Goal: Task Accomplishment & Management: Complete application form

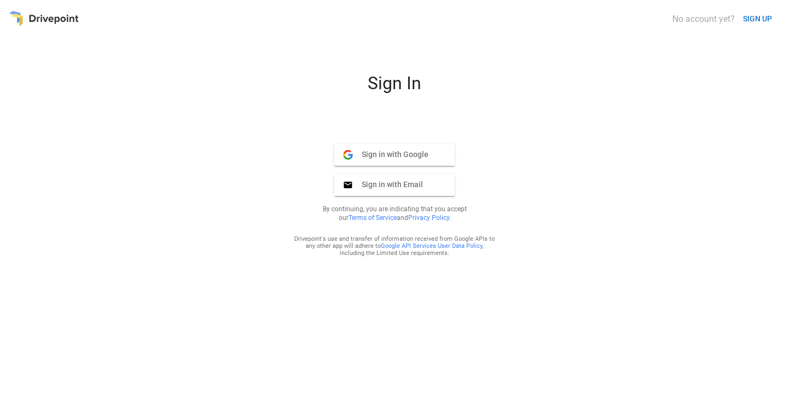
click at [393, 151] on span "Sign in with Google" at bounding box center [391, 155] width 76 height 10
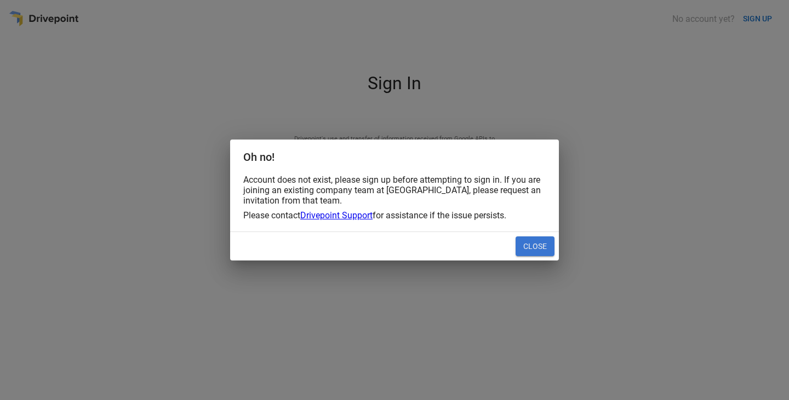
click at [538, 244] on button "Close" at bounding box center [534, 247] width 39 height 20
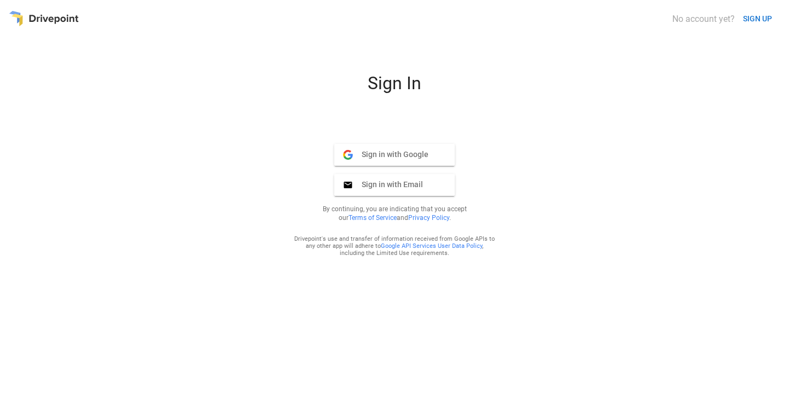
click at [410, 188] on span "Sign in with Email" at bounding box center [388, 185] width 70 height 10
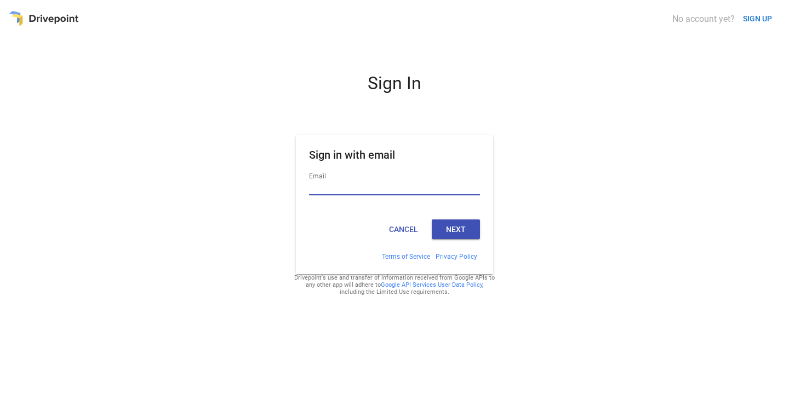
click at [405, 189] on input "Email" at bounding box center [394, 188] width 171 height 14
type input "**********"
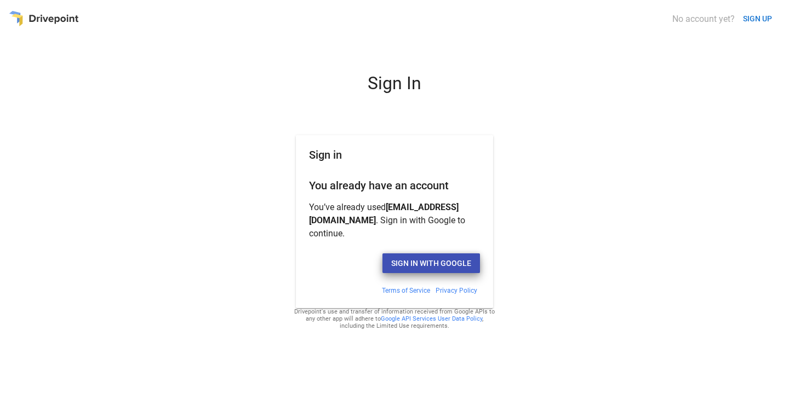
click at [465, 255] on button "Sign in with Google" at bounding box center [430, 264] width 97 height 20
click at [439, 257] on button "Sign in with Google" at bounding box center [430, 264] width 97 height 20
click at [424, 255] on button "Sign in with Google" at bounding box center [430, 264] width 97 height 20
click at [58, 20] on div at bounding box center [44, 19] width 70 height 20
click at [430, 254] on button "Sign in with Google" at bounding box center [430, 264] width 97 height 20
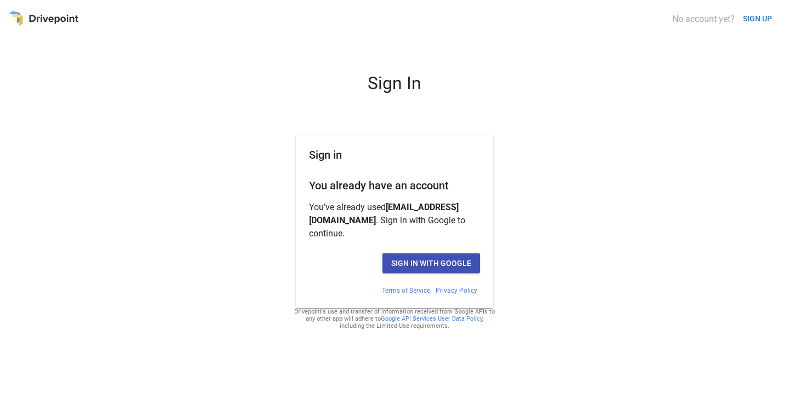
click at [422, 249] on div "Sign in with Google" at bounding box center [394, 267] width 197 height 37
click at [424, 254] on button "Sign in with Google" at bounding box center [430, 264] width 97 height 20
click at [763, 14] on button "SIGN UP" at bounding box center [757, 19] width 38 height 20
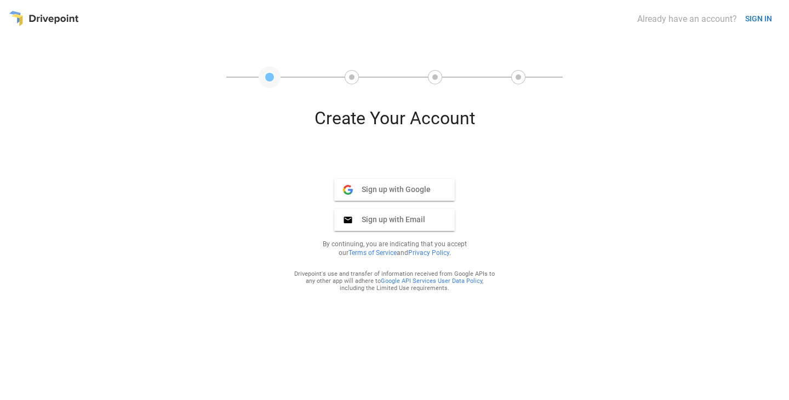
click at [397, 214] on button "Sign up with Email Email" at bounding box center [394, 220] width 120 height 22
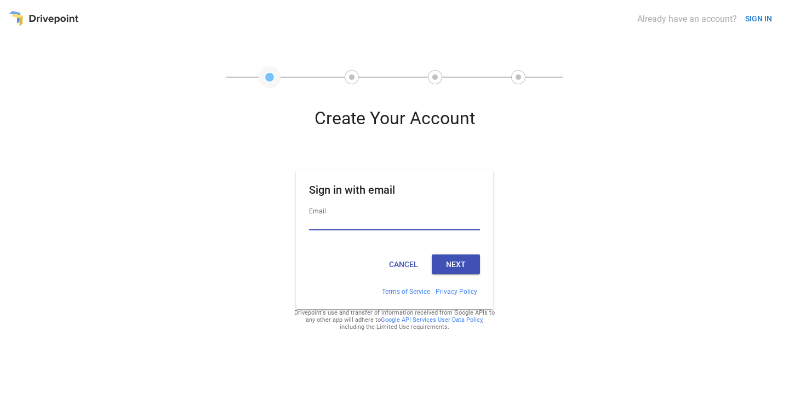
click at [375, 215] on div "Email" at bounding box center [394, 223] width 171 height 36
type input "**********"
click at [373, 218] on input "**********" at bounding box center [394, 223] width 171 height 14
click at [445, 262] on button "Next" at bounding box center [456, 265] width 48 height 20
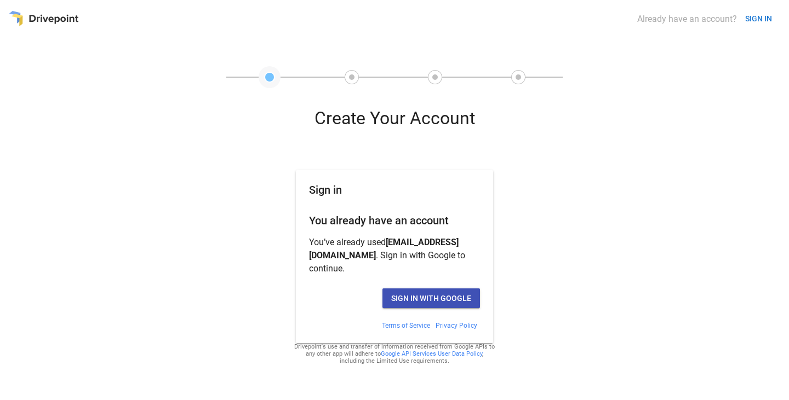
click at [417, 185] on h1 "Sign in" at bounding box center [394, 194] width 171 height 22
click at [301, 374] on div "Create Your Account Sign in You already have an account You’ve already used bio…" at bounding box center [394, 250] width 771 height 284
click at [435, 289] on button "Sign in with Google" at bounding box center [430, 299] width 97 height 20
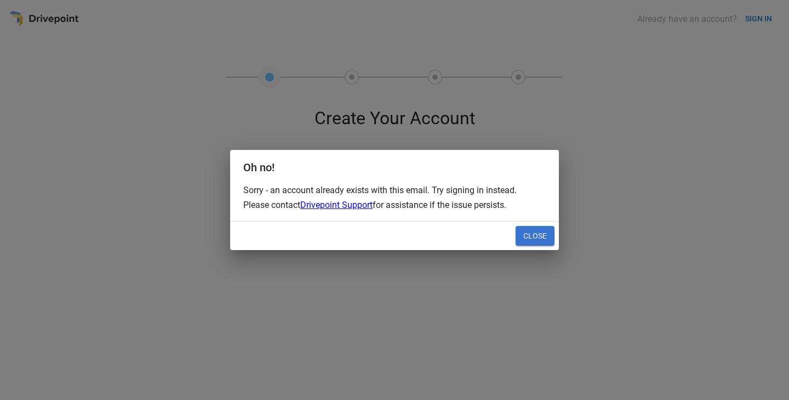
click at [543, 234] on button "Close" at bounding box center [534, 236] width 39 height 20
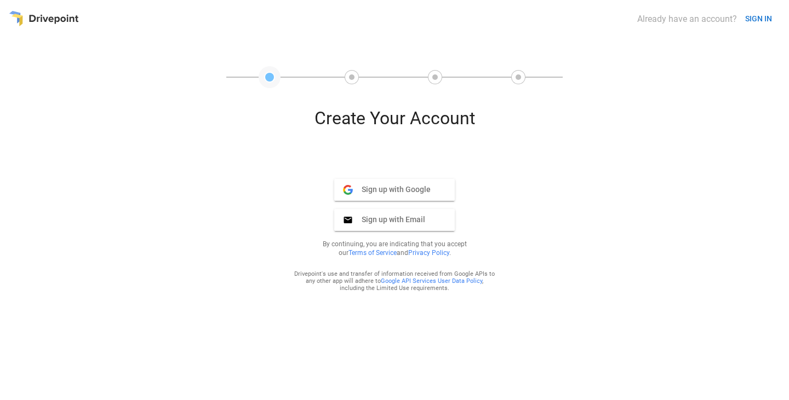
click at [421, 225] on button "Sign up with Email Email" at bounding box center [394, 220] width 120 height 22
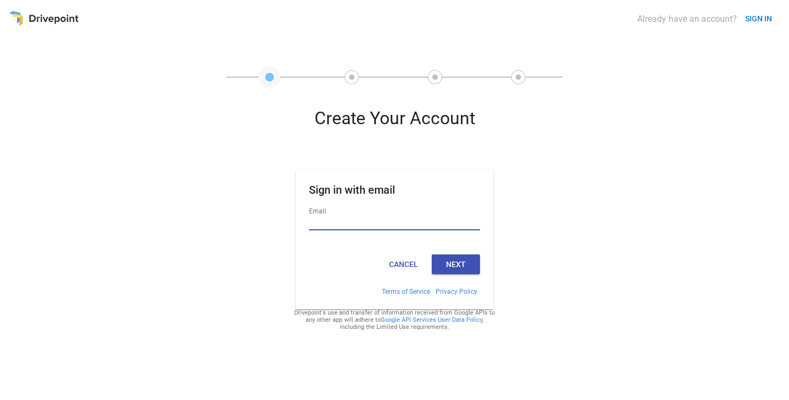
click at [376, 225] on input "Email" at bounding box center [394, 223] width 171 height 14
type input "**********"
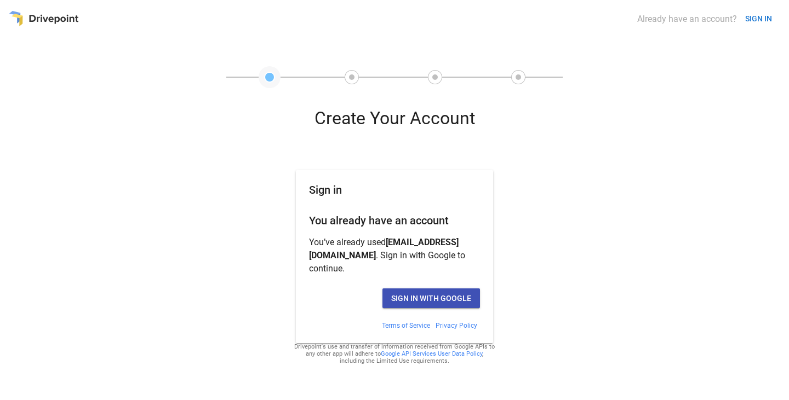
click at [421, 289] on button "Sign in with Google" at bounding box center [430, 299] width 97 height 20
click at [432, 289] on button "Sign in with Google" at bounding box center [430, 299] width 97 height 20
